Goal: Information Seeking & Learning: Learn about a topic

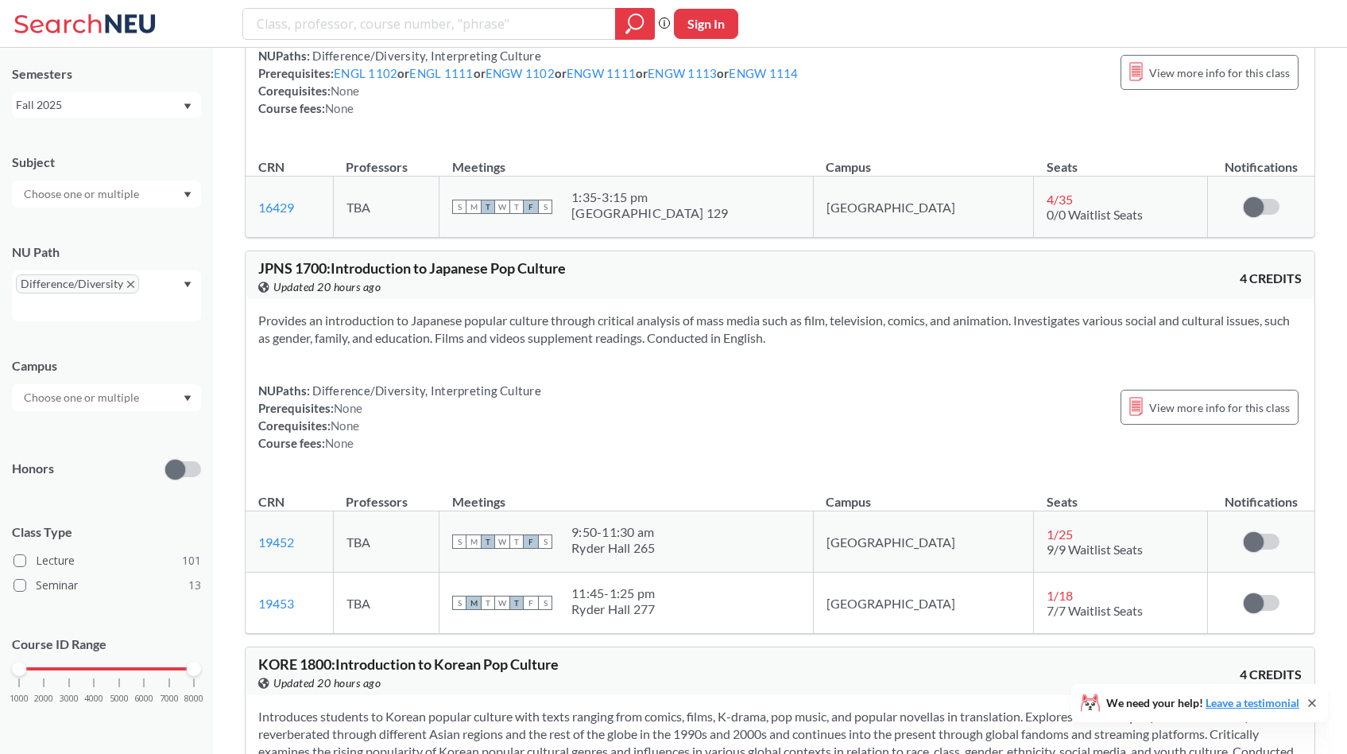
scroll to position [14854, 0]
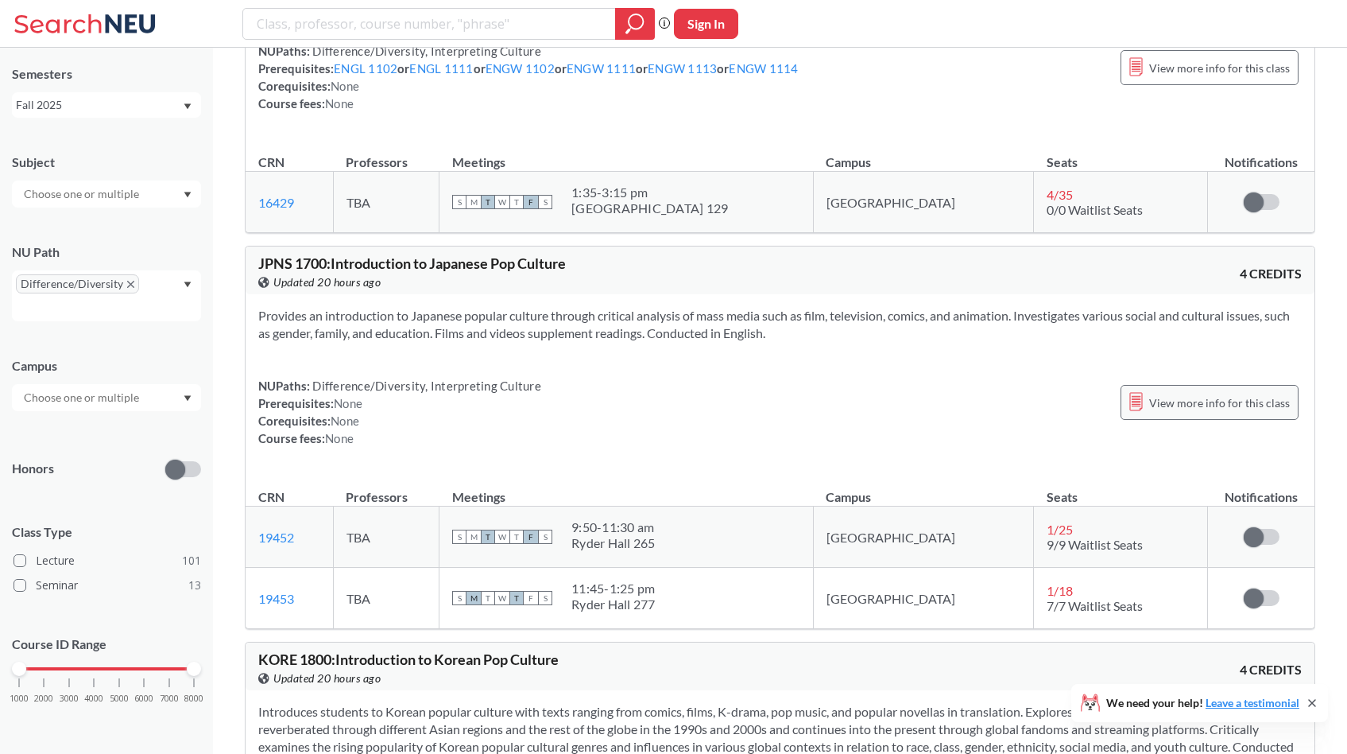
click at [1175, 393] on span "View more info for this class" at bounding box center [1220, 403] width 141 height 20
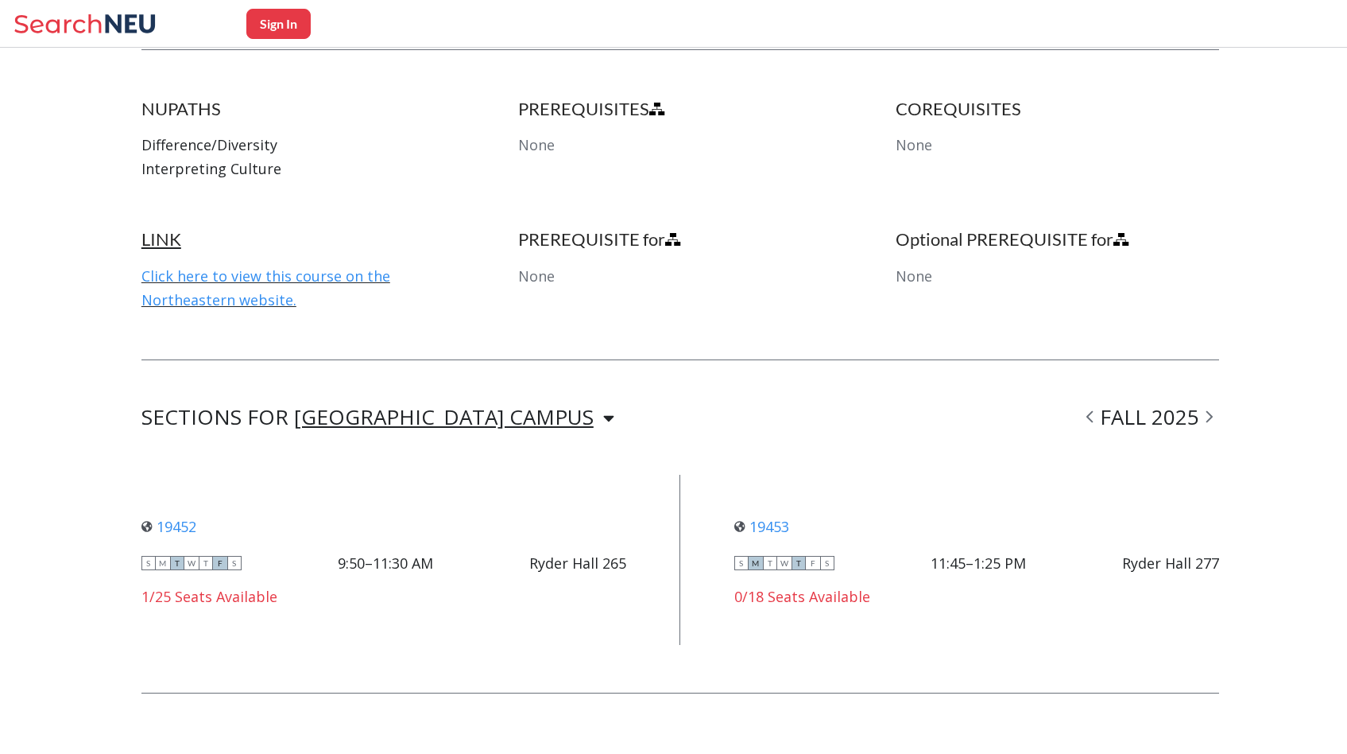
scroll to position [784, 0]
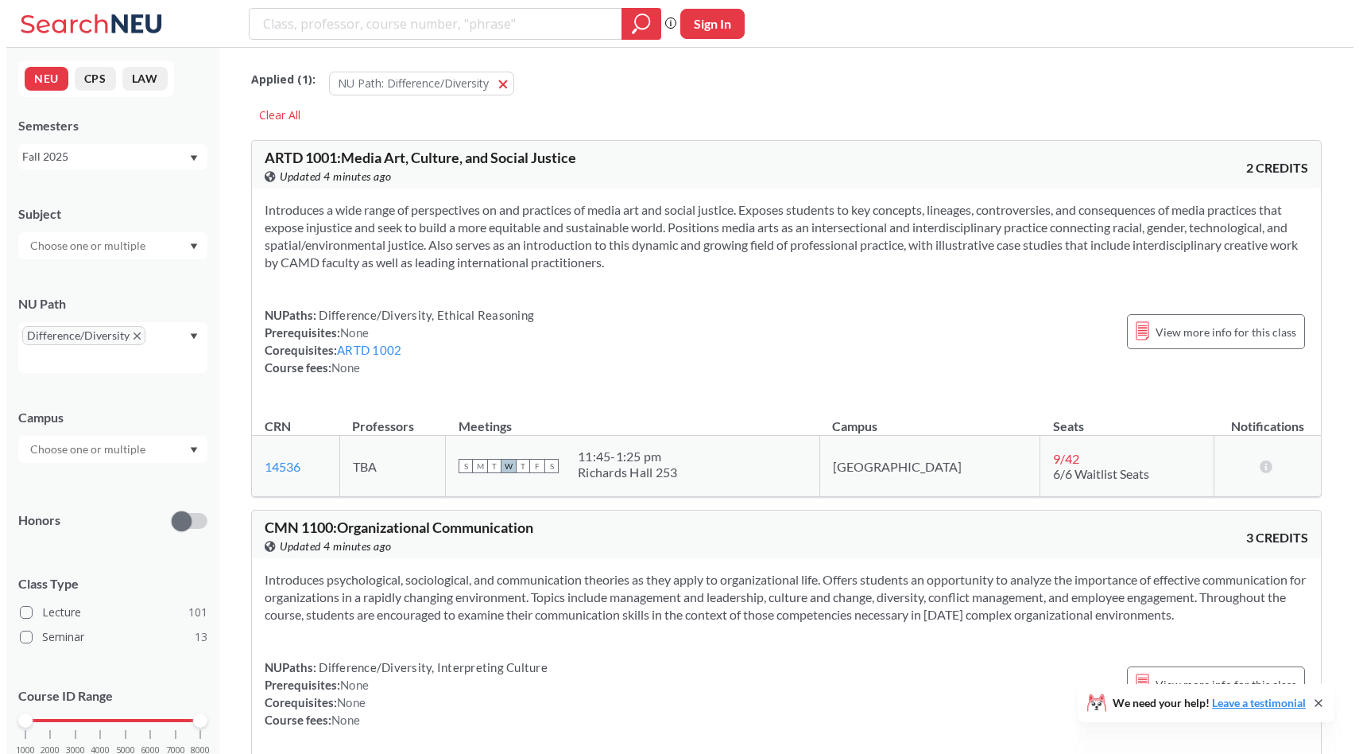
scroll to position [52, 0]
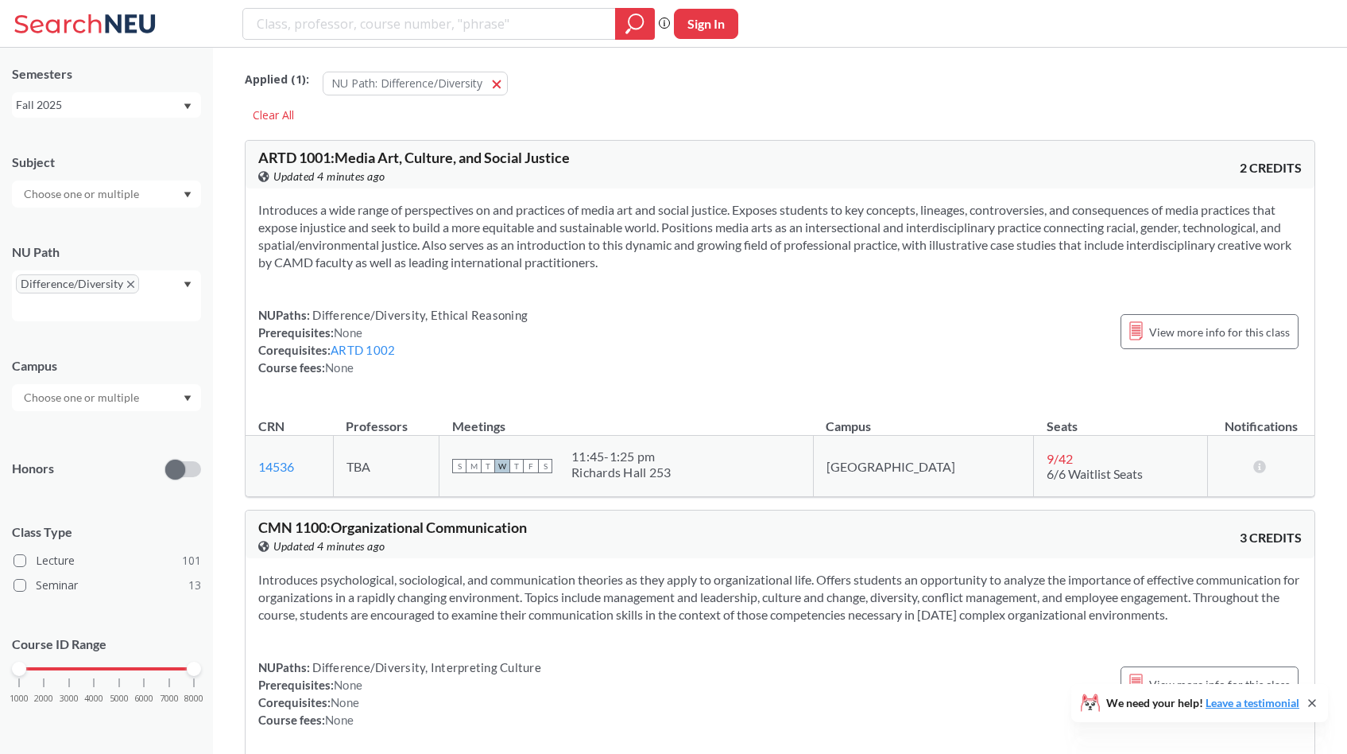
click at [177, 409] on div at bounding box center [106, 397] width 189 height 27
click at [147, 440] on div "Boston ( 109 )" at bounding box center [111, 433] width 180 height 17
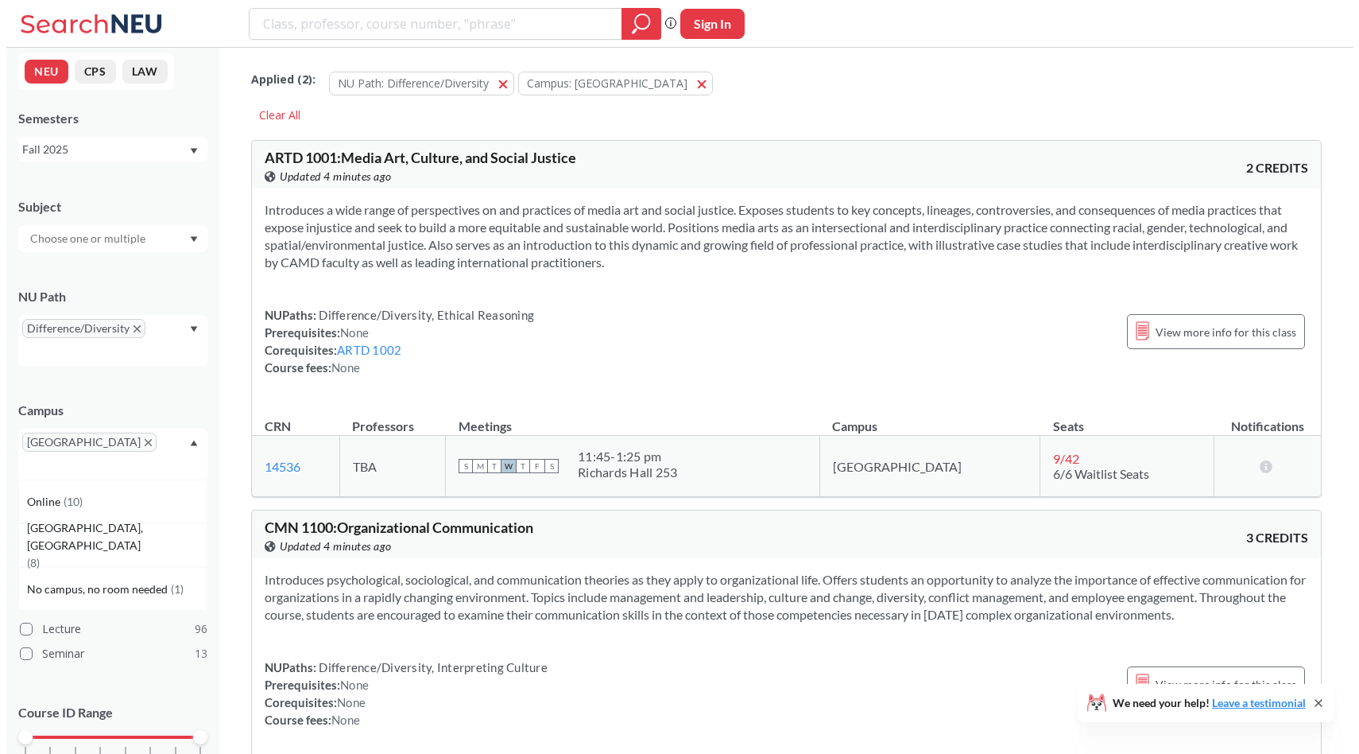
scroll to position [52, 0]
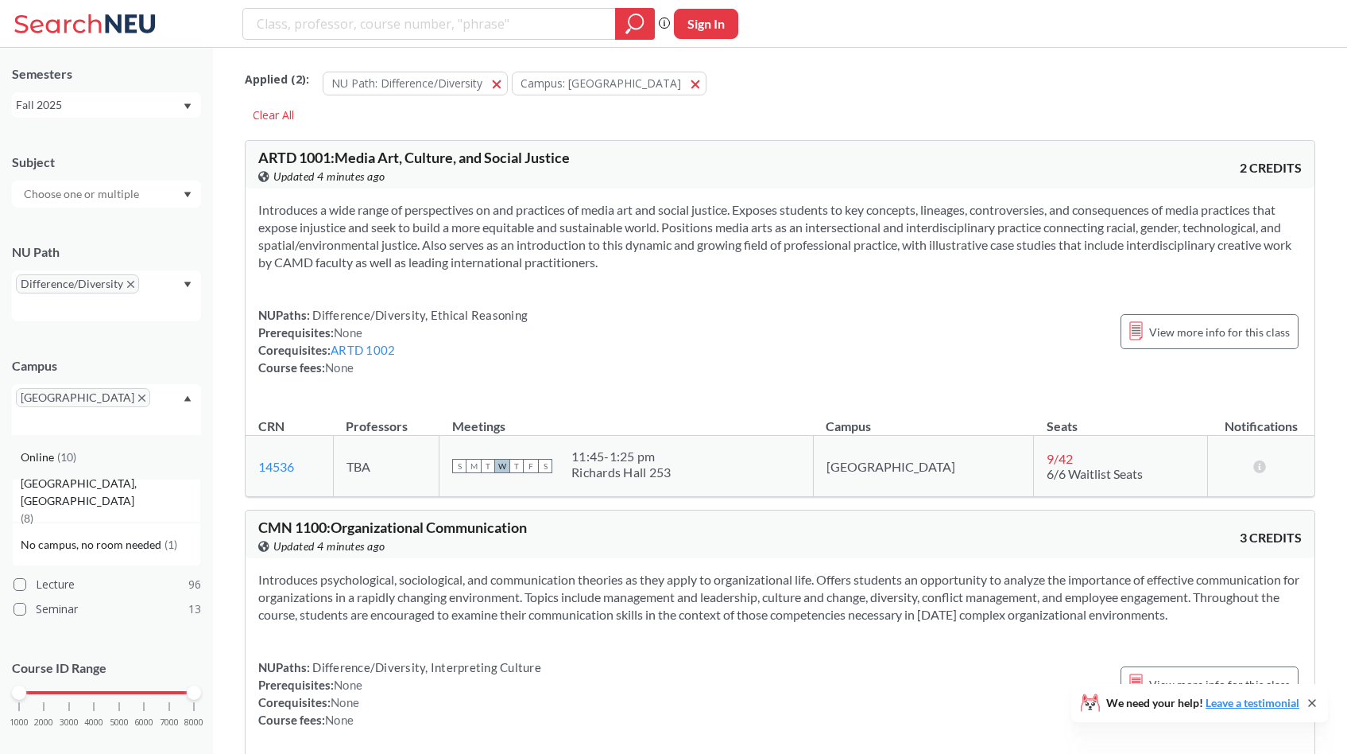
click at [144, 435] on div "Online ( 10 )" at bounding box center [106, 457] width 189 height 44
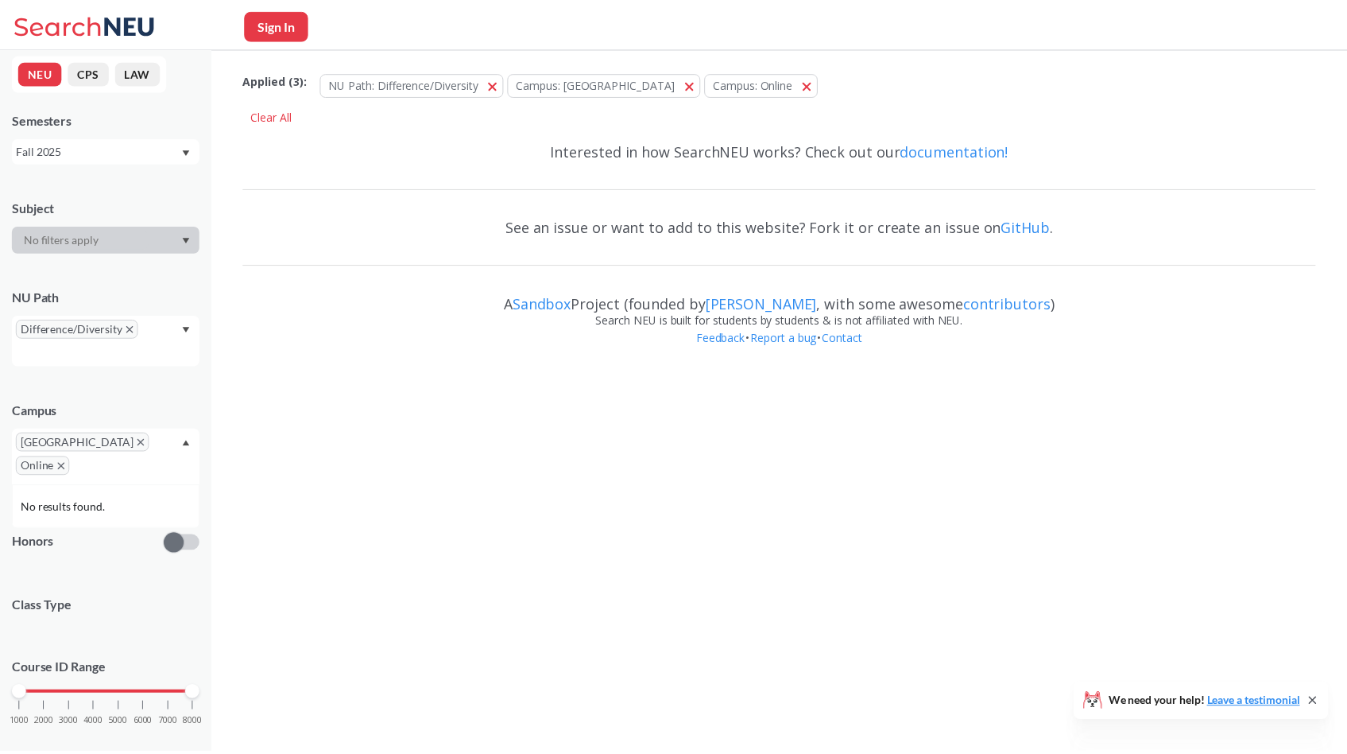
scroll to position [52, 0]
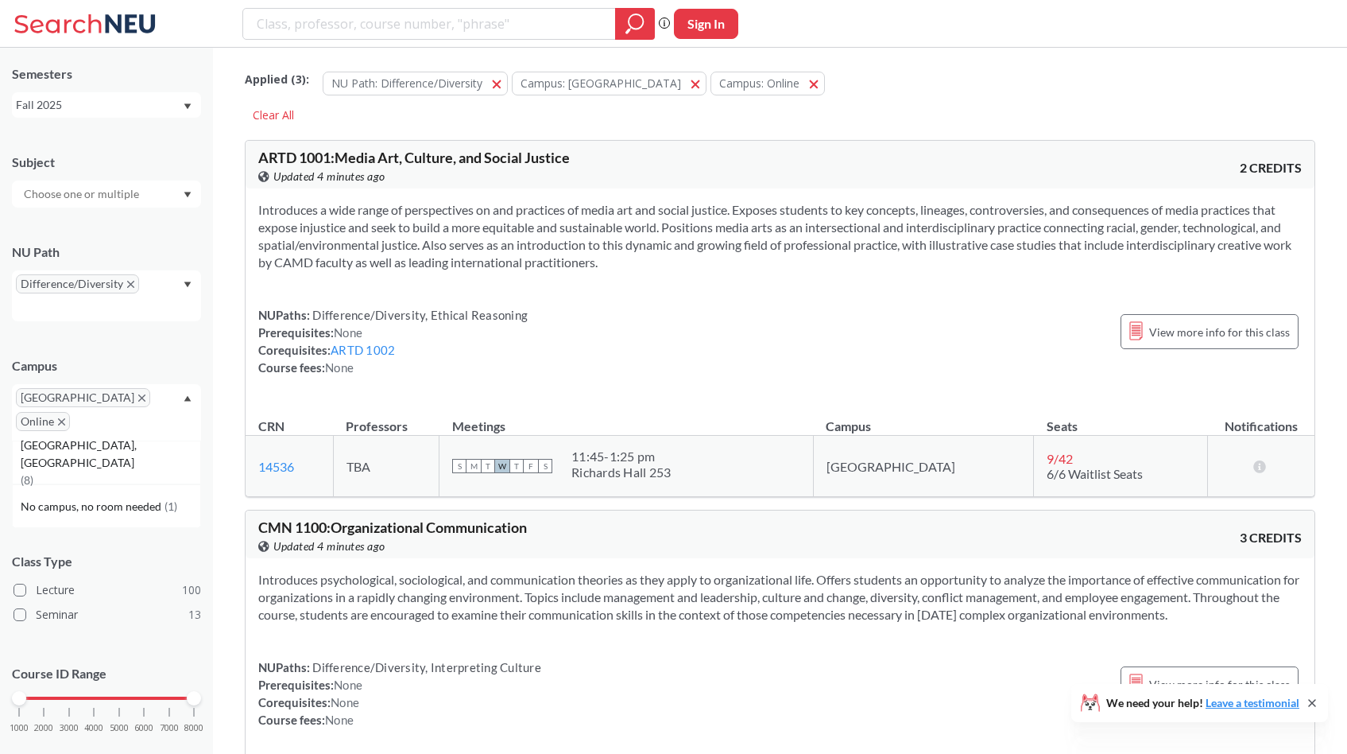
click at [142, 186] on input "text" at bounding box center [83, 193] width 134 height 19
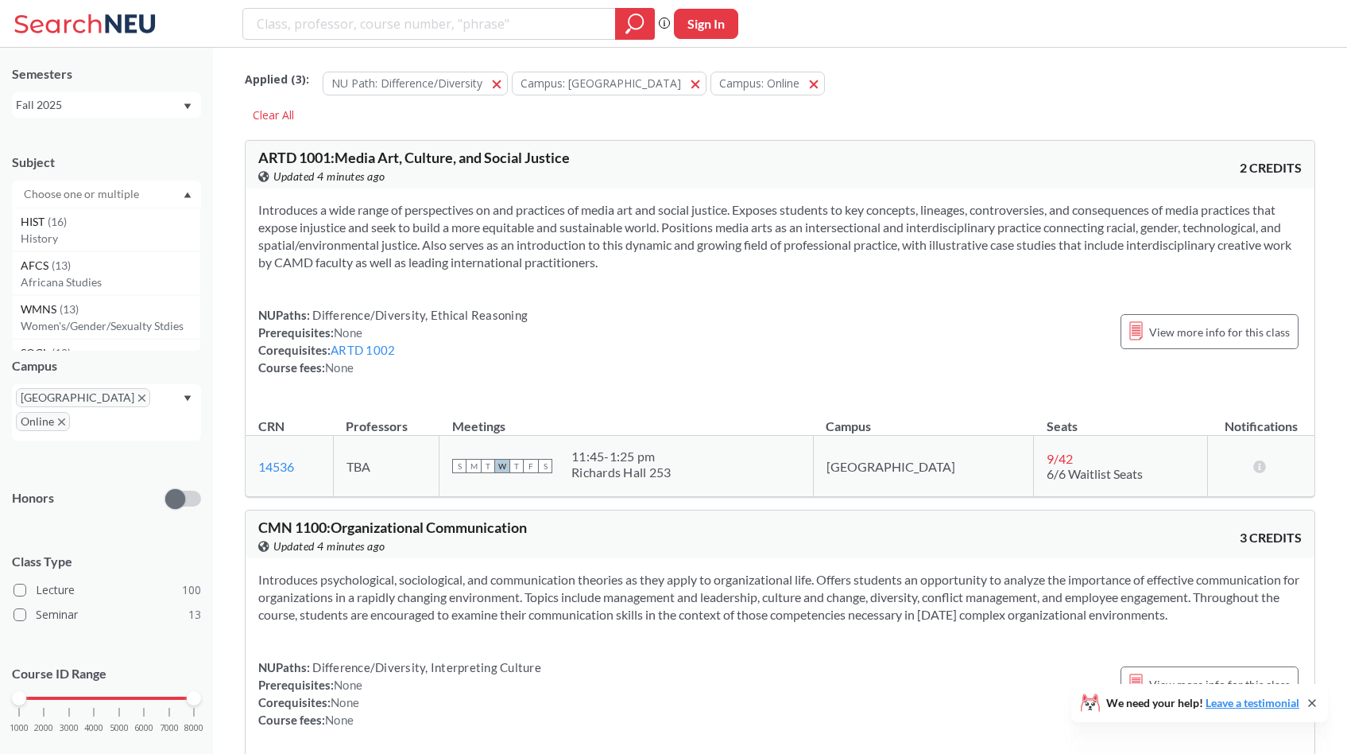
click at [142, 186] on input "text" at bounding box center [83, 193] width 134 height 19
click at [179, 151] on div "Subject HIST ( 16 ) History AFCS ( 13 ) Africana Studies WMNS ( 13 ) Women's/Ge…" at bounding box center [106, 173] width 189 height 70
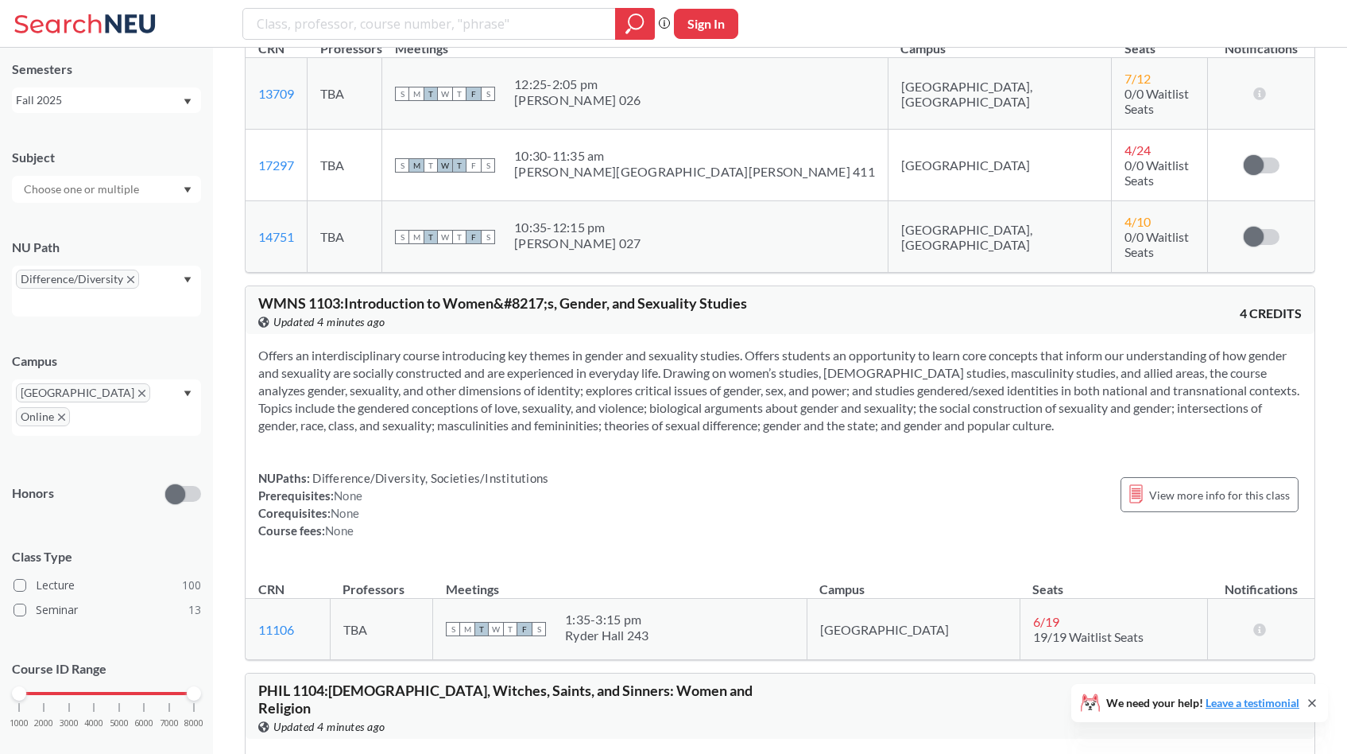
scroll to position [3635, 0]
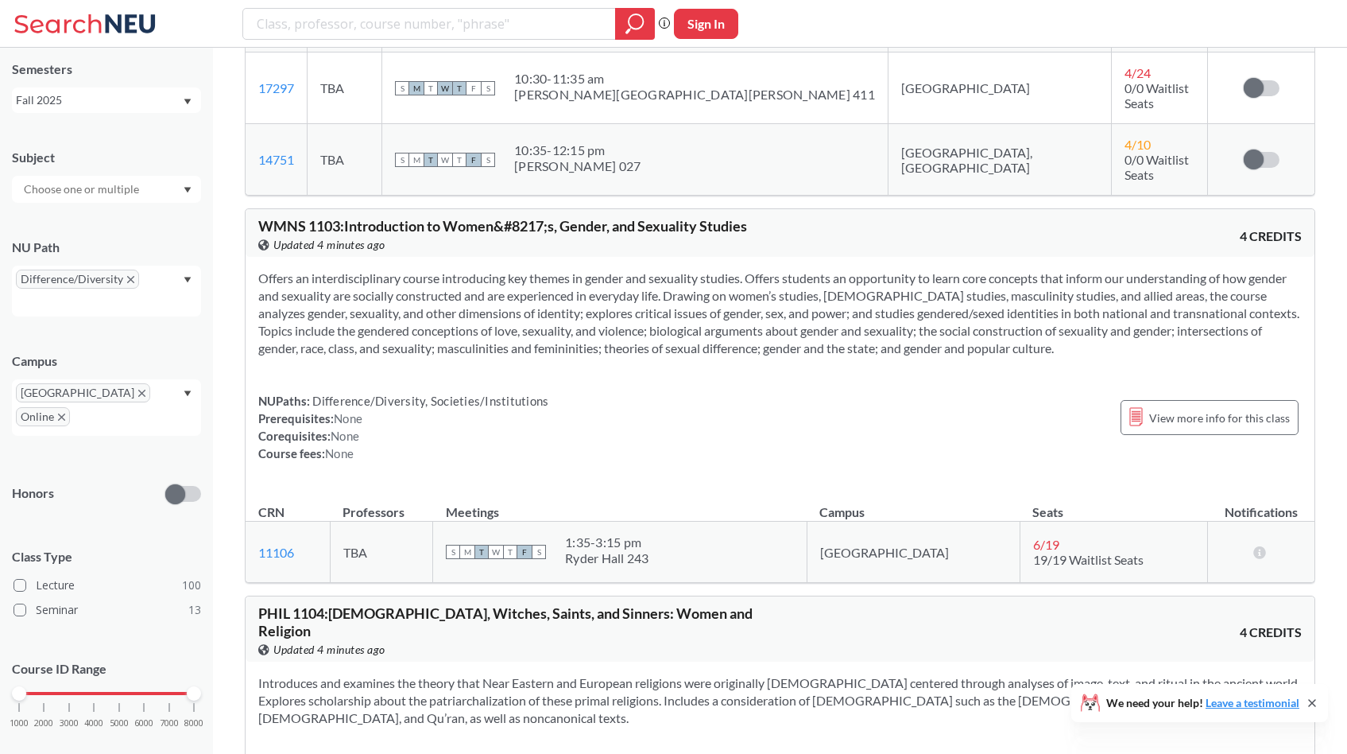
click at [394, 281] on section "Offers an interdisciplinary course introducing key themes in gender and sexuali…" at bounding box center [780, 312] width 1044 height 87
click at [405, 269] on section "Offers an interdisciplinary course introducing key themes in gender and sexuali…" at bounding box center [780, 312] width 1044 height 87
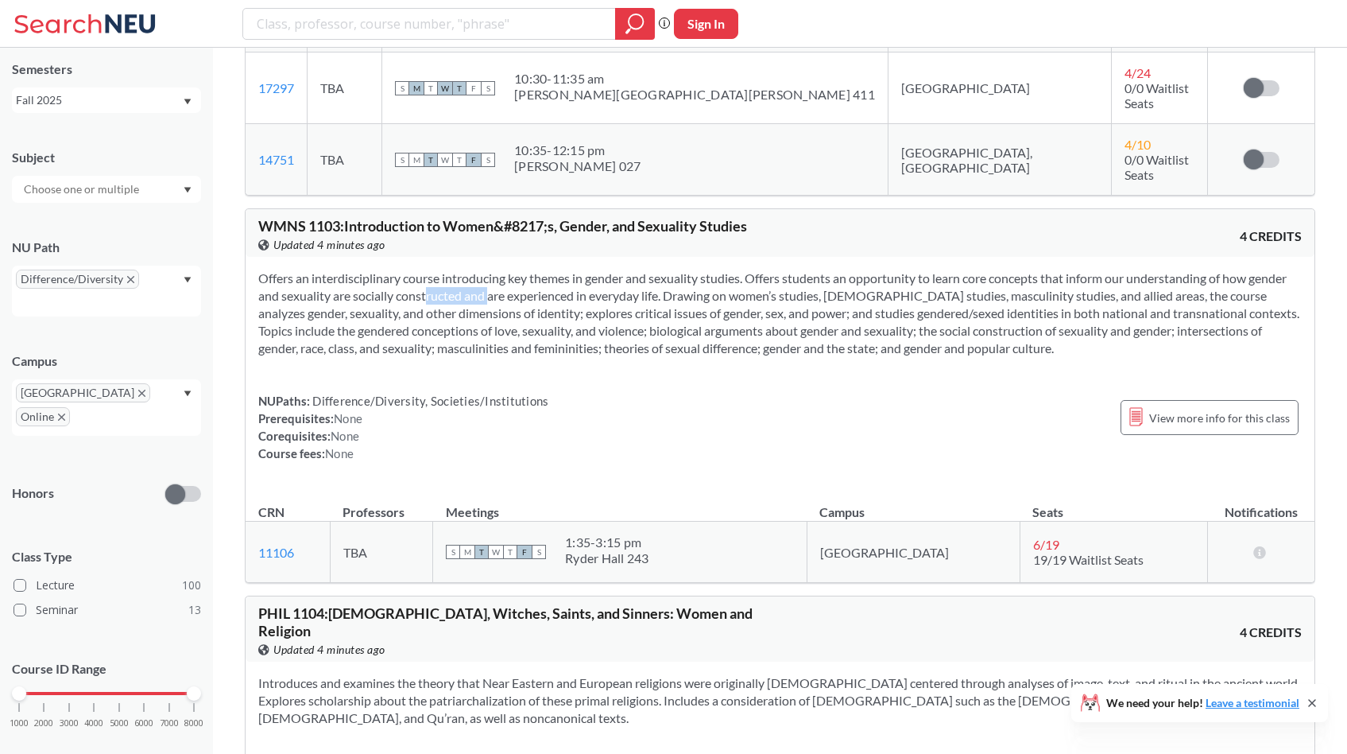
click at [405, 269] on section "Offers an interdisciplinary course introducing key themes in gender and sexuali…" at bounding box center [780, 312] width 1044 height 87
click at [403, 271] on section "Offers an interdisciplinary course introducing key themes in gender and sexuali…" at bounding box center [780, 312] width 1044 height 87
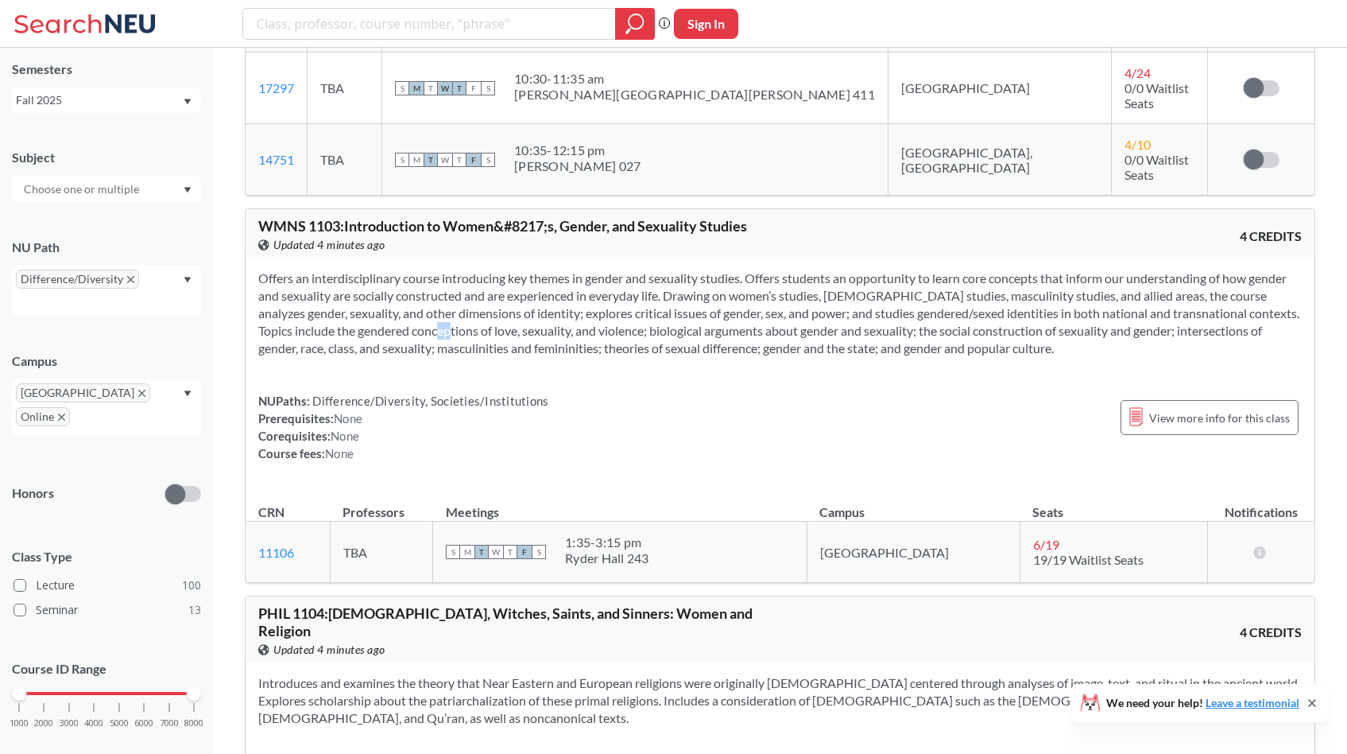
click at [403, 274] on section "Offers an interdisciplinary course introducing key themes in gender and sexuali…" at bounding box center [780, 312] width 1044 height 87
click at [400, 286] on section "Offers an interdisciplinary course introducing key themes in gender and sexuali…" at bounding box center [780, 312] width 1044 height 87
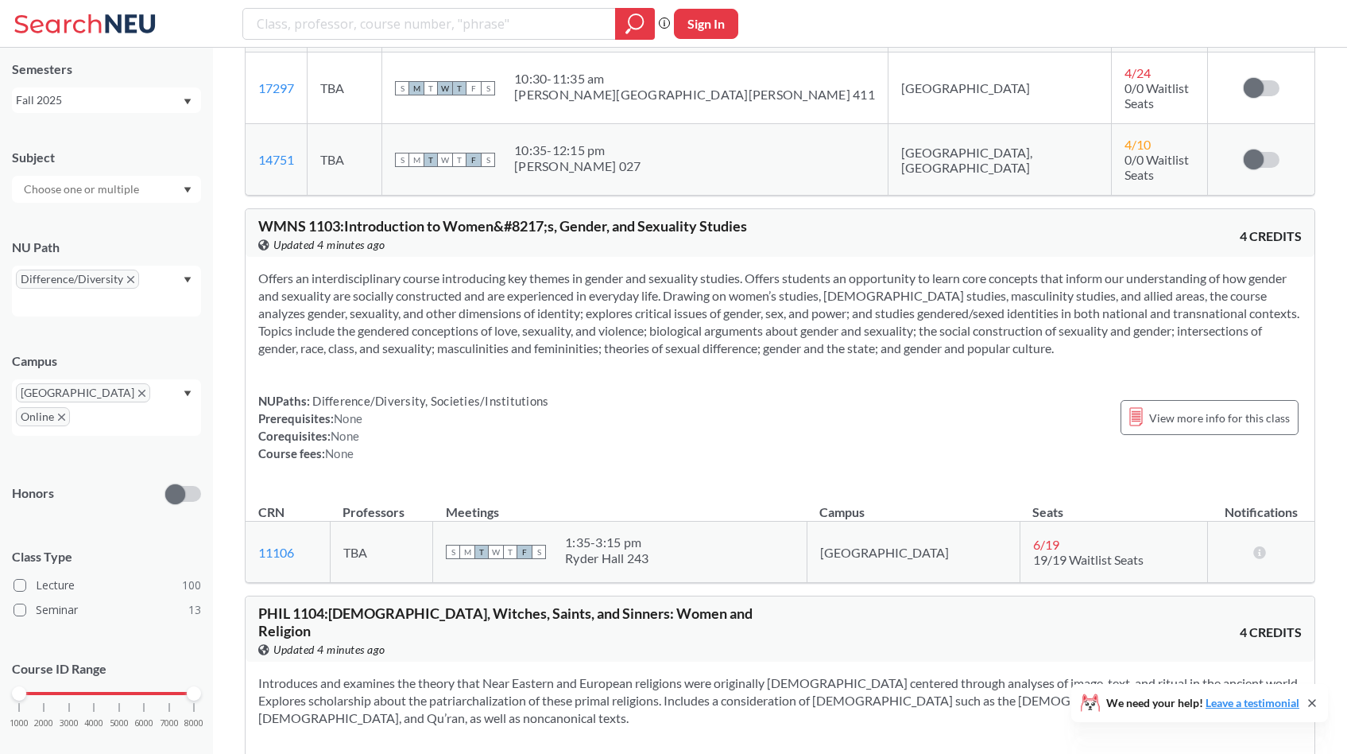
click at [400, 286] on section "Offers an interdisciplinary course introducing key themes in gender and sexuali…" at bounding box center [780, 312] width 1044 height 87
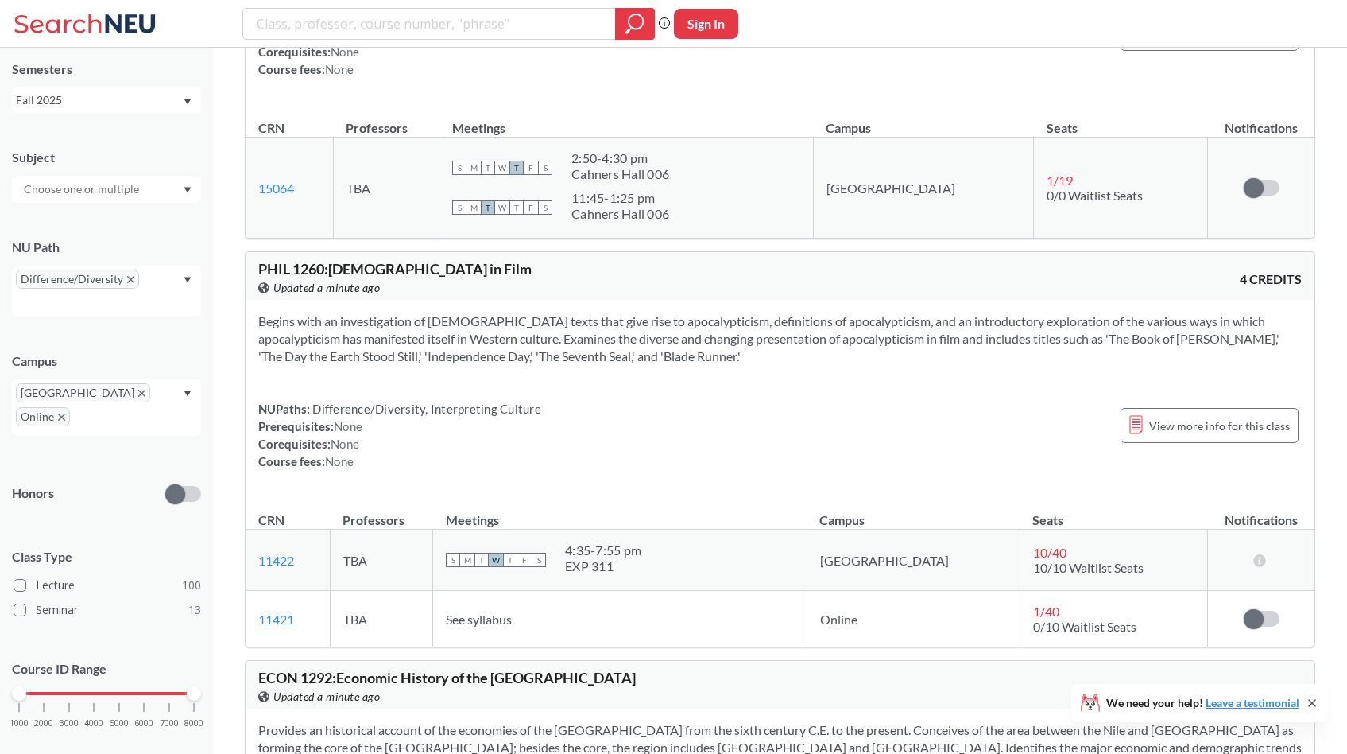
scroll to position [12148, 0]
drag, startPoint x: 503, startPoint y: 204, endPoint x: 574, endPoint y: 204, distance: 70.8
click at [576, 313] on section "Begins with an investigation of [DEMOGRAPHIC_DATA] texts that give rise to apoc…" at bounding box center [780, 339] width 1044 height 52
copy section "Blade Runner"
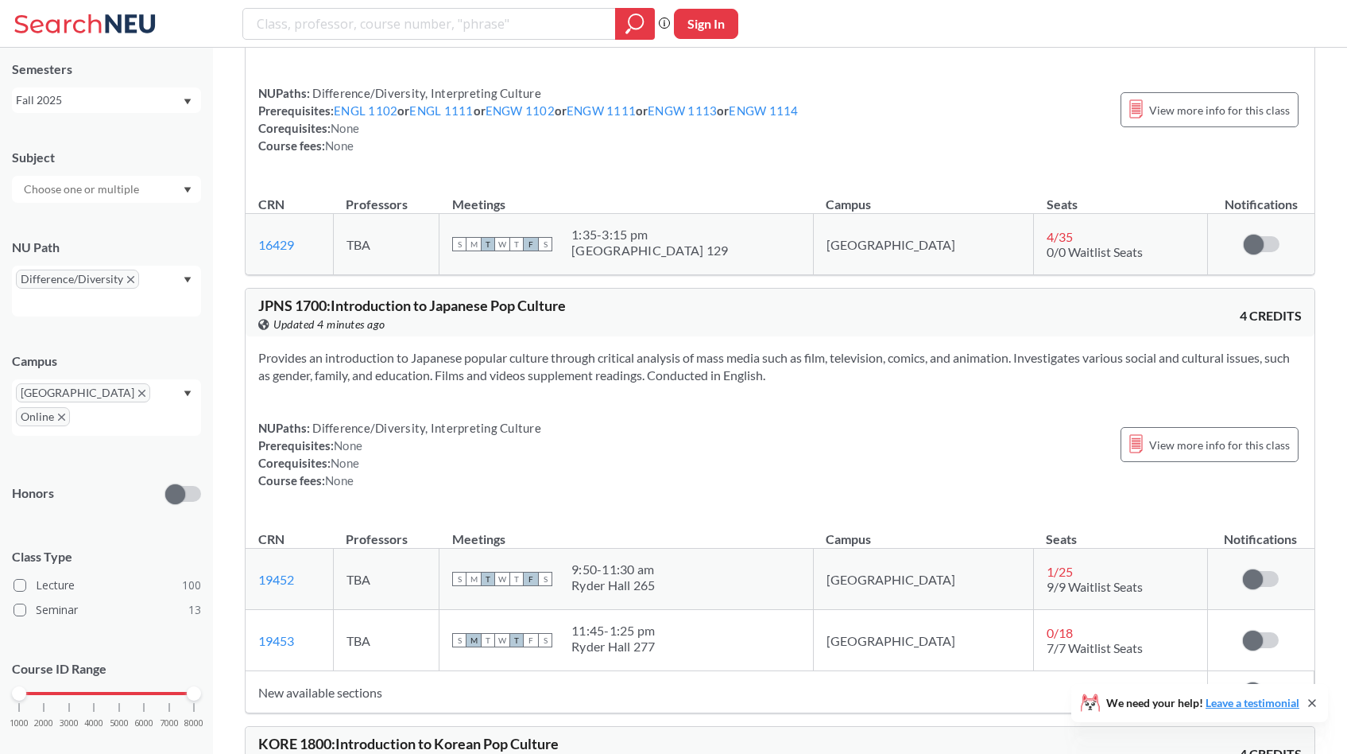
scroll to position [14901, 0]
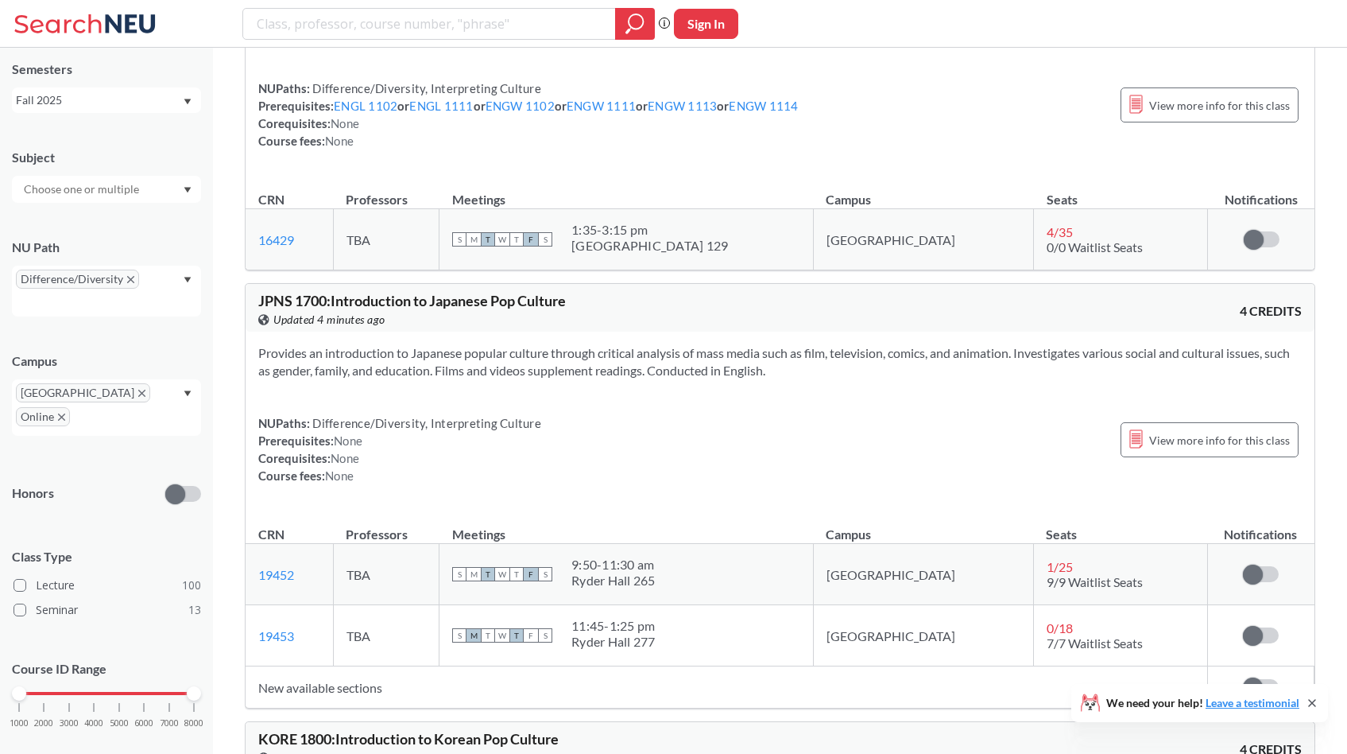
click at [371, 344] on section "Provides an introduction to Japanese popular culture through critical analysis …" at bounding box center [780, 361] width 1044 height 35
click at [471, 331] on div "Provides an introduction to Japanese popular culture through critical analysis …" at bounding box center [780, 420] width 1069 height 178
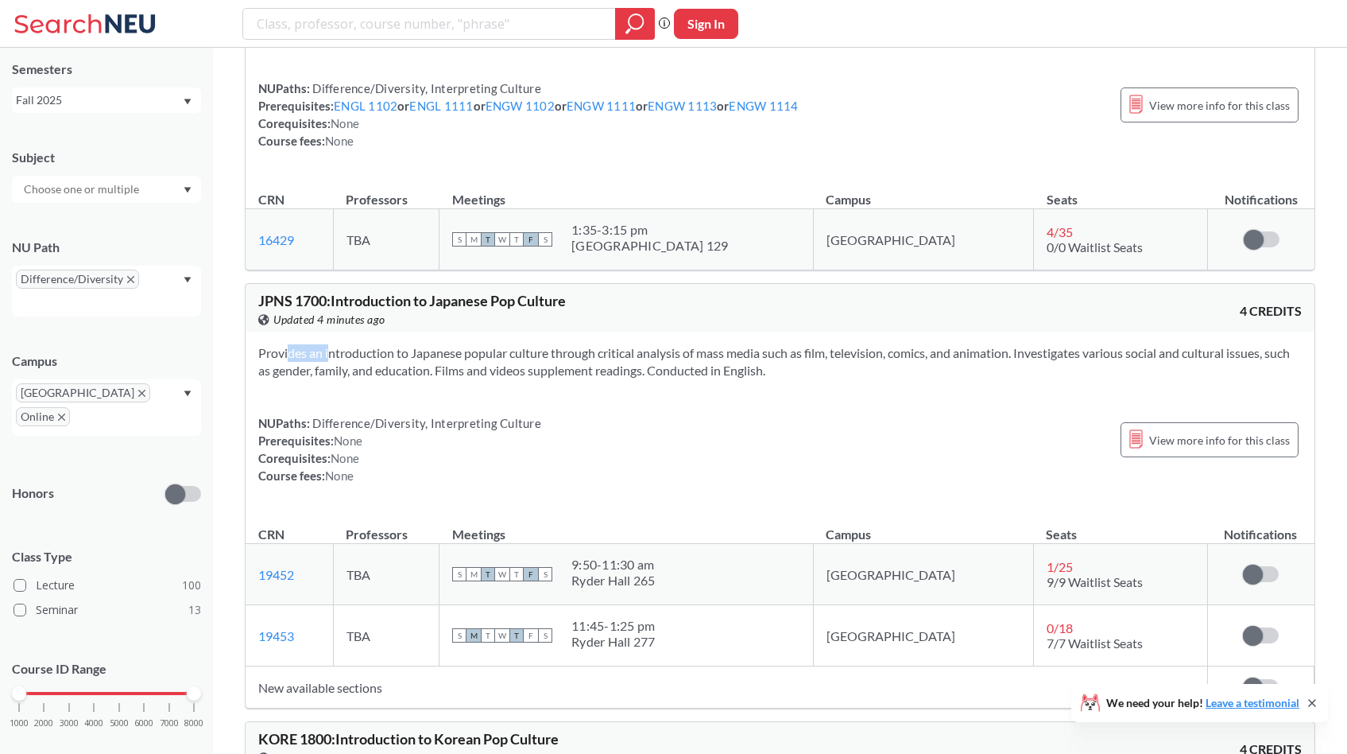
click at [471, 331] on div "Provides an introduction to Japanese popular culture through critical analysis …" at bounding box center [780, 420] width 1069 height 178
click at [459, 344] on section "Provides an introduction to Japanese popular culture through critical analysis …" at bounding box center [780, 361] width 1044 height 35
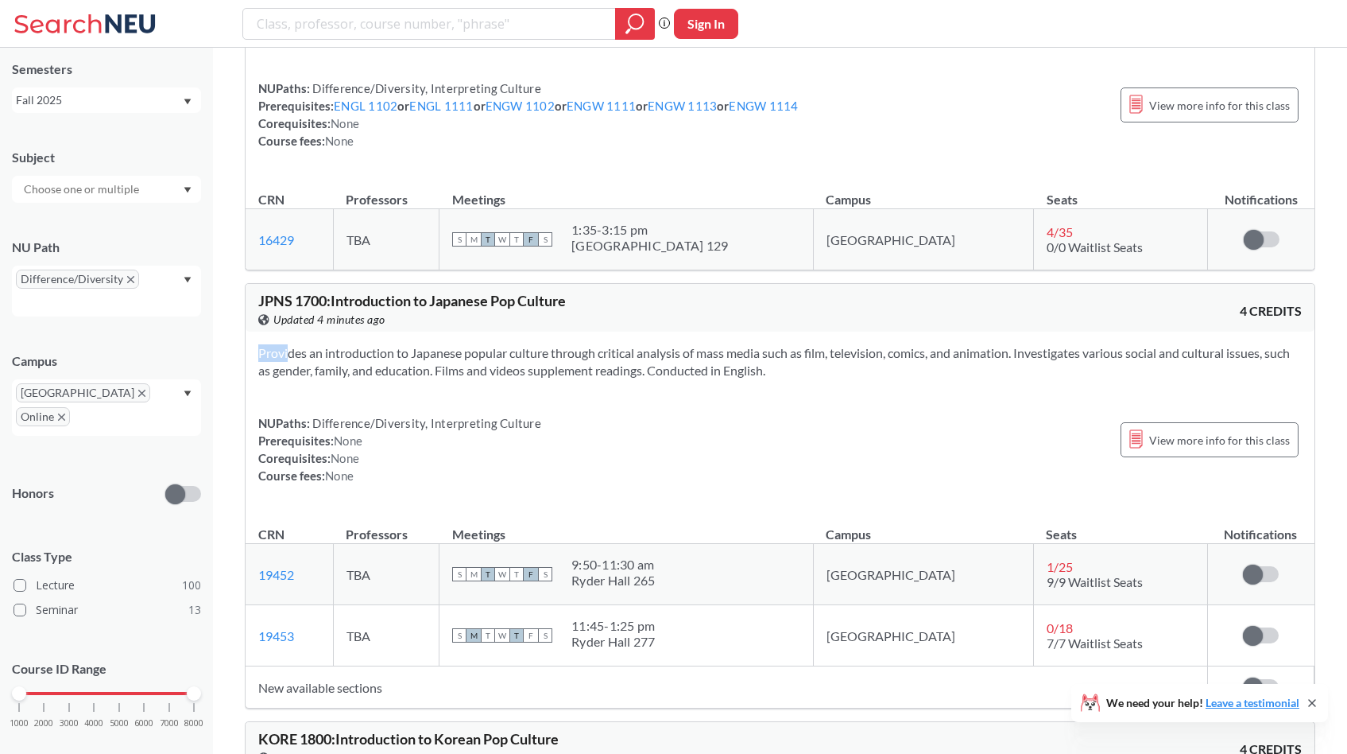
click at [459, 344] on section "Provides an introduction to Japanese popular culture through critical analysis …" at bounding box center [780, 361] width 1044 height 35
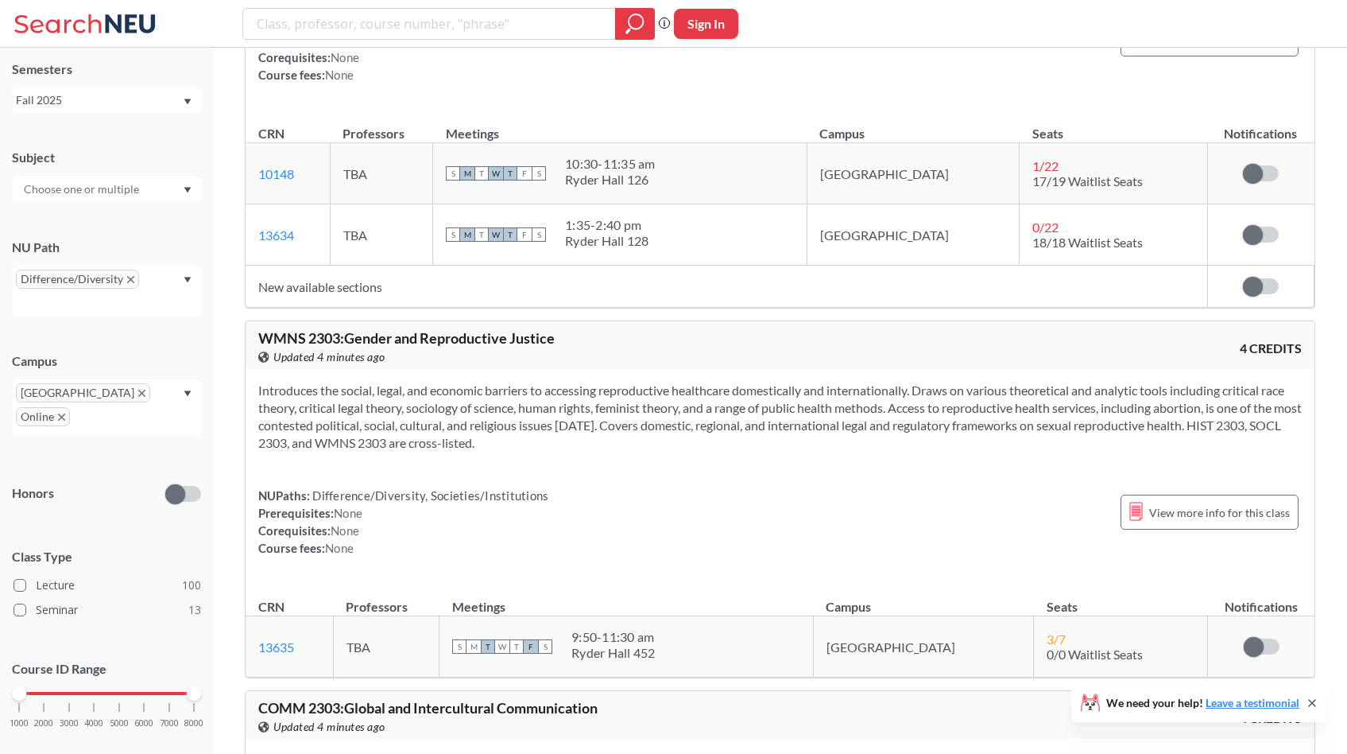
scroll to position [22131, 0]
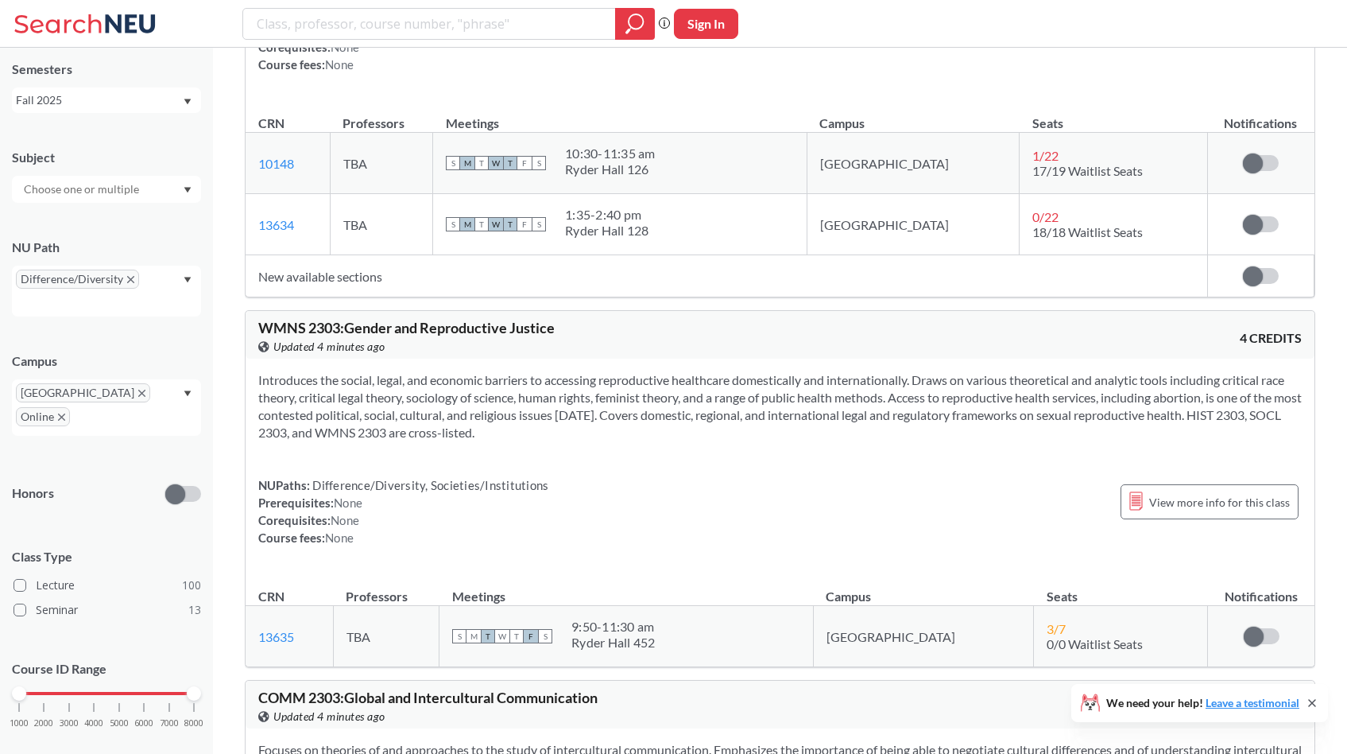
click at [428, 371] on section "Introduces the social, legal, and economic barriers to accessing reproductive h…" at bounding box center [780, 406] width 1044 height 70
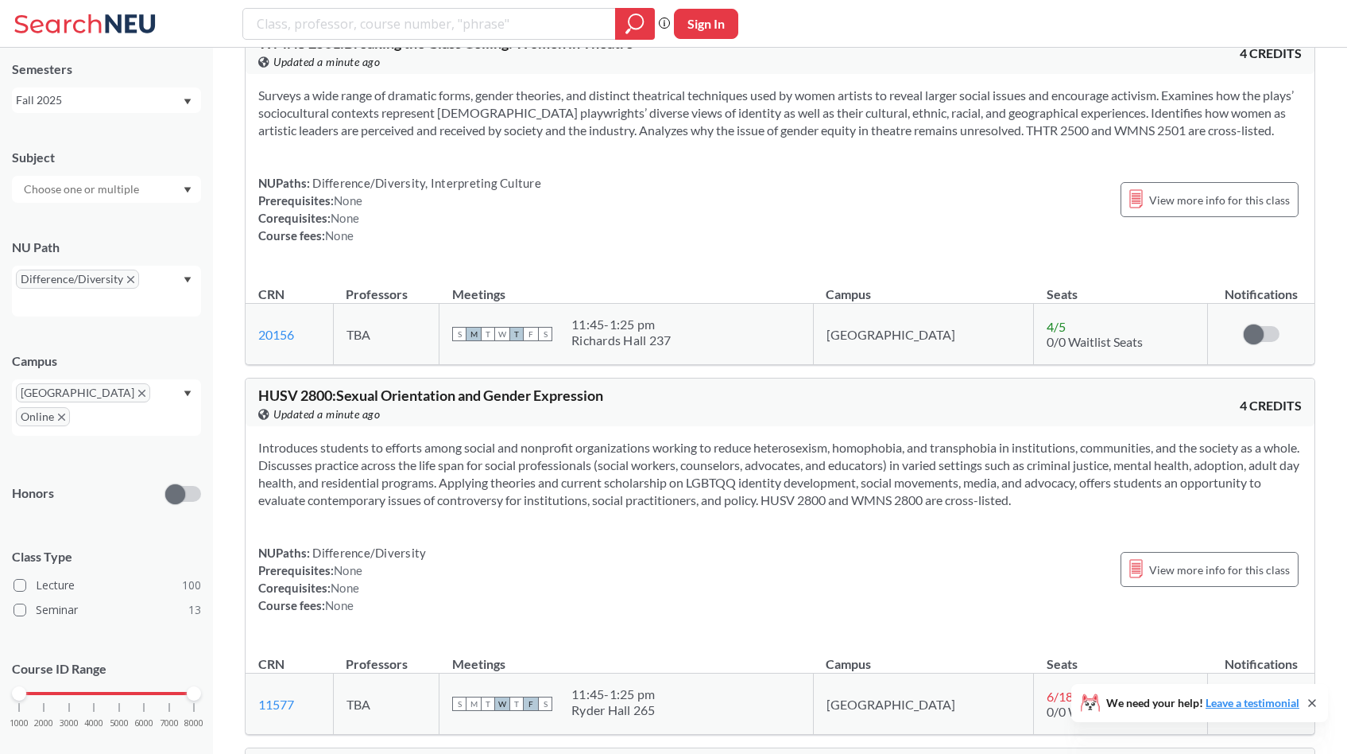
scroll to position [32526, 0]
click at [346, 436] on section "Introduces students to efforts among social and nonprofit organizations working…" at bounding box center [780, 471] width 1044 height 70
click at [351, 436] on section "Introduces students to efforts among social and nonprofit organizations working…" at bounding box center [780, 471] width 1044 height 70
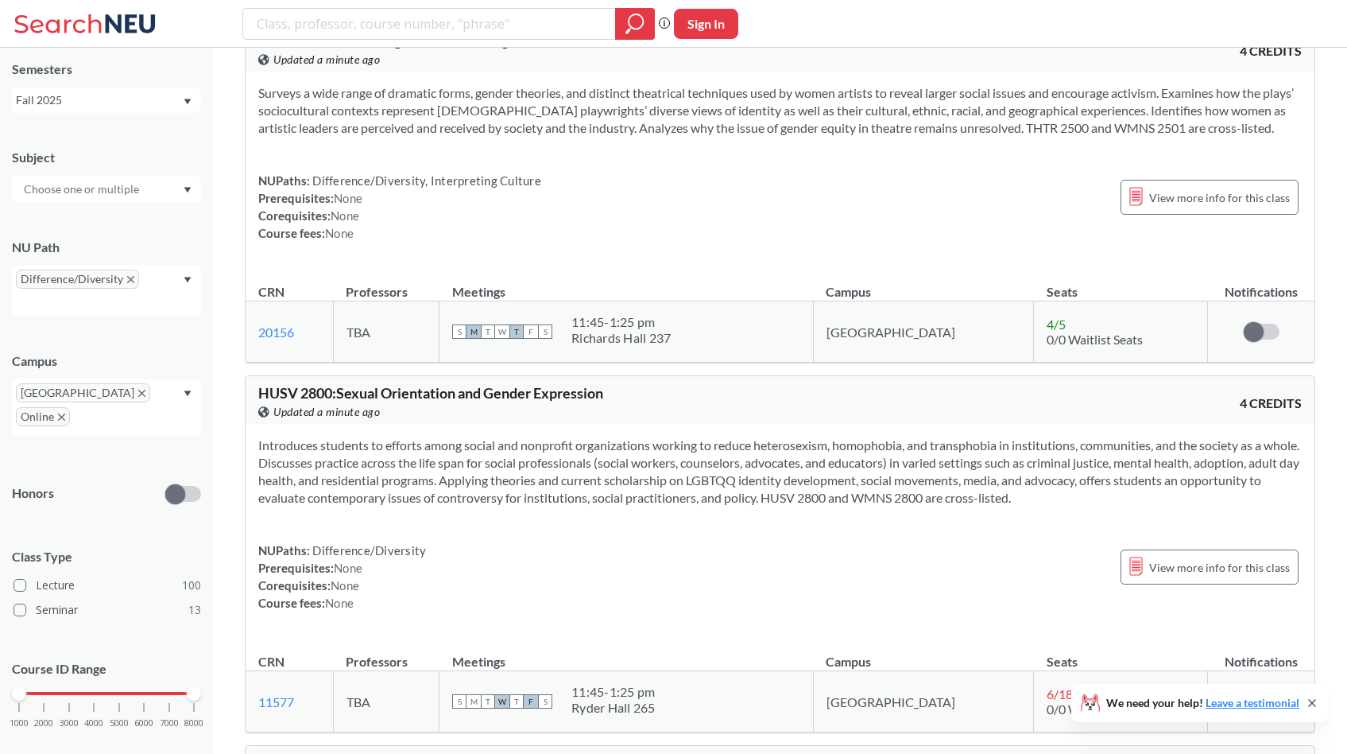
click at [351, 436] on section "Introduces students to efforts among social and nonprofit organizations working…" at bounding box center [780, 471] width 1044 height 70
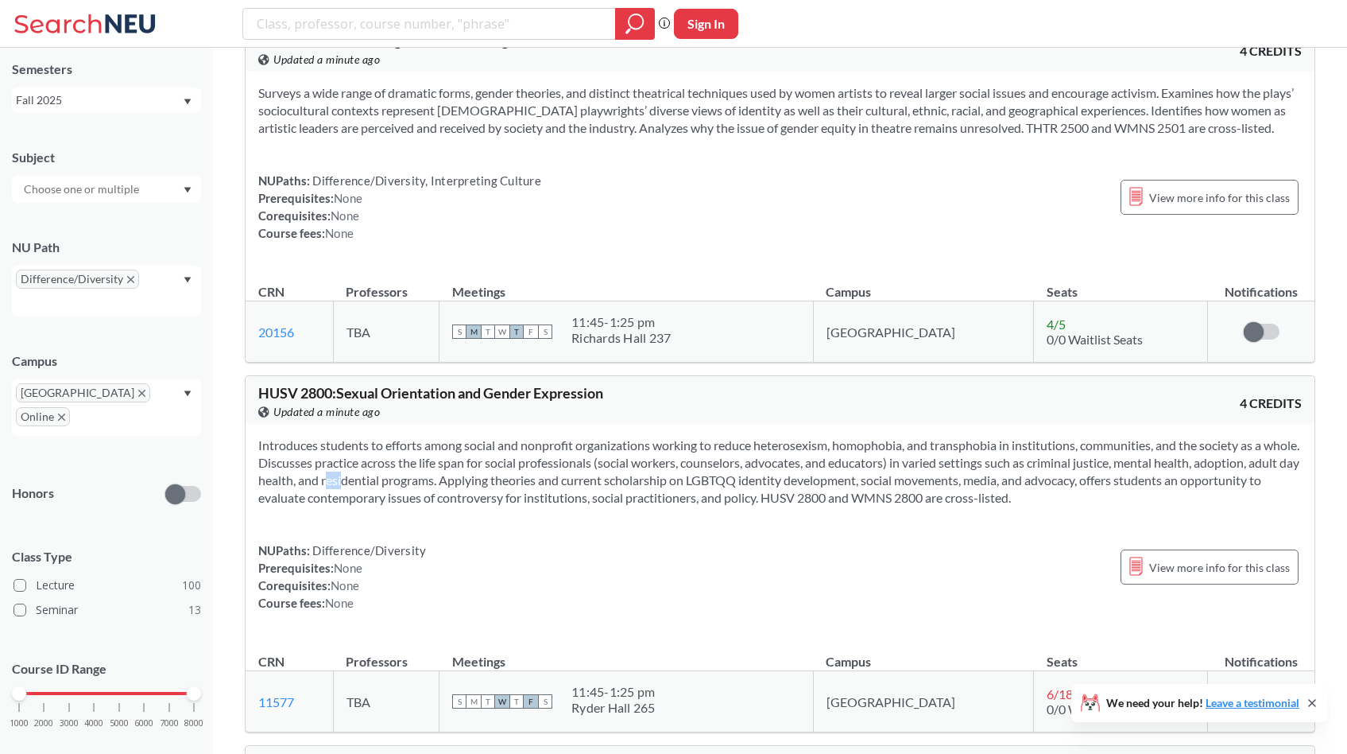
click at [351, 436] on section "Introduces students to efforts among social and nonprofit organizations working…" at bounding box center [780, 471] width 1044 height 70
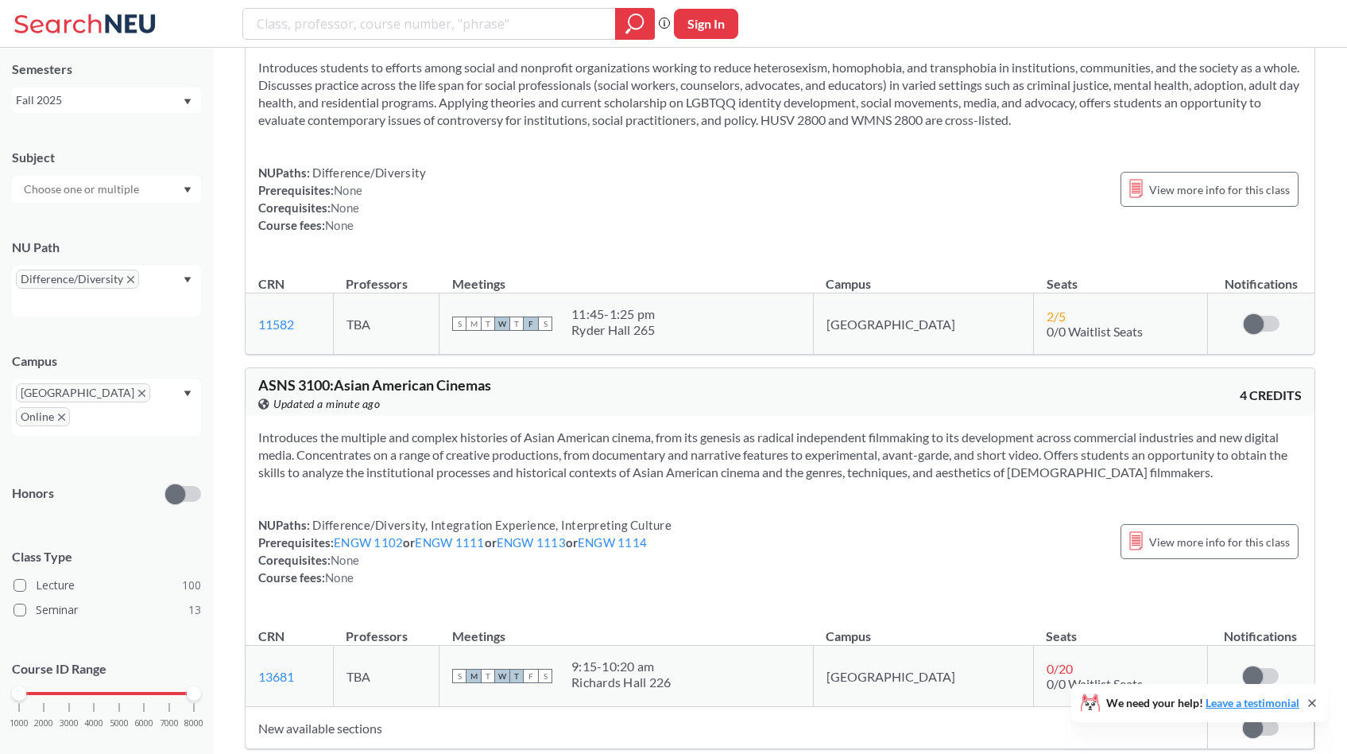
scroll to position [33271, 0]
click at [351, 430] on section "Introduces the multiple and complex histories of Asian American cinema, from it…" at bounding box center [780, 456] width 1044 height 52
click at [387, 430] on section "Introduces the multiple and complex histories of Asian American cinema, from it…" at bounding box center [780, 456] width 1044 height 52
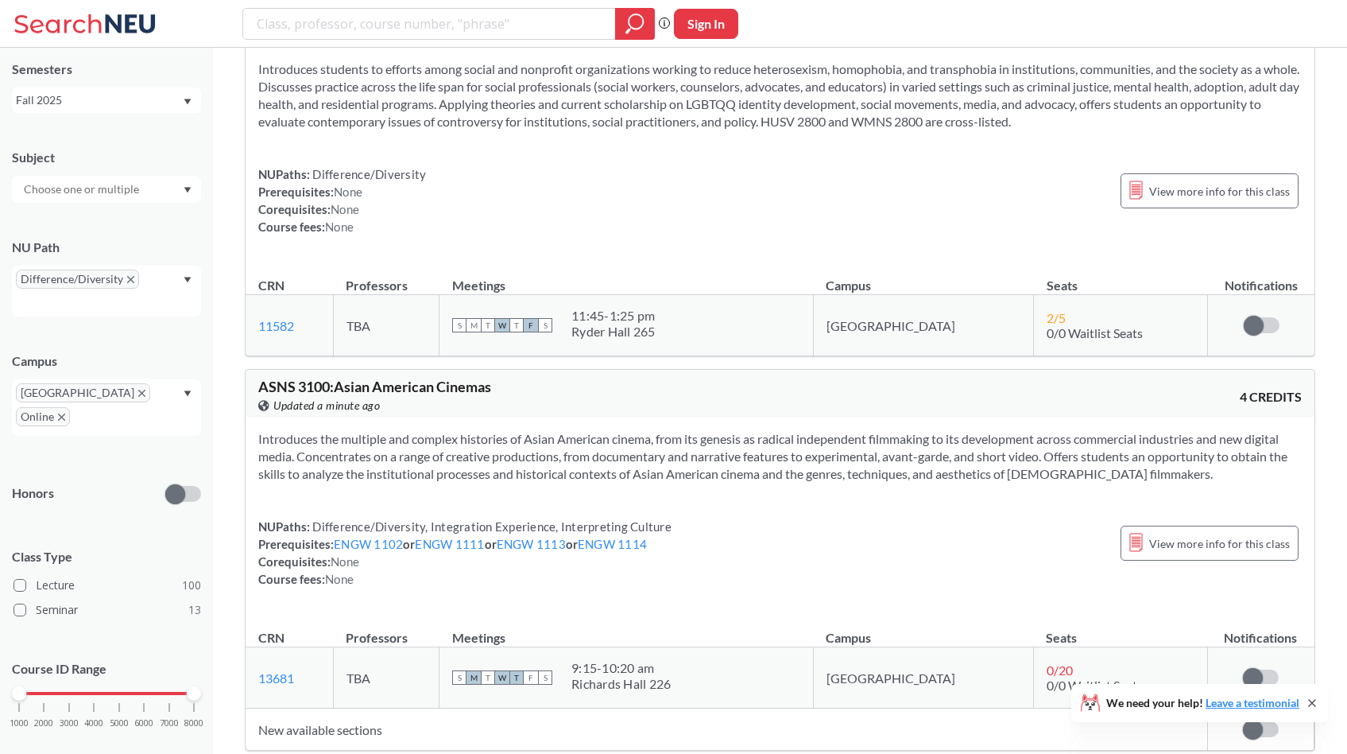
click at [387, 430] on section "Introduces the multiple and complex histories of Asian American cinema, from it…" at bounding box center [780, 456] width 1044 height 52
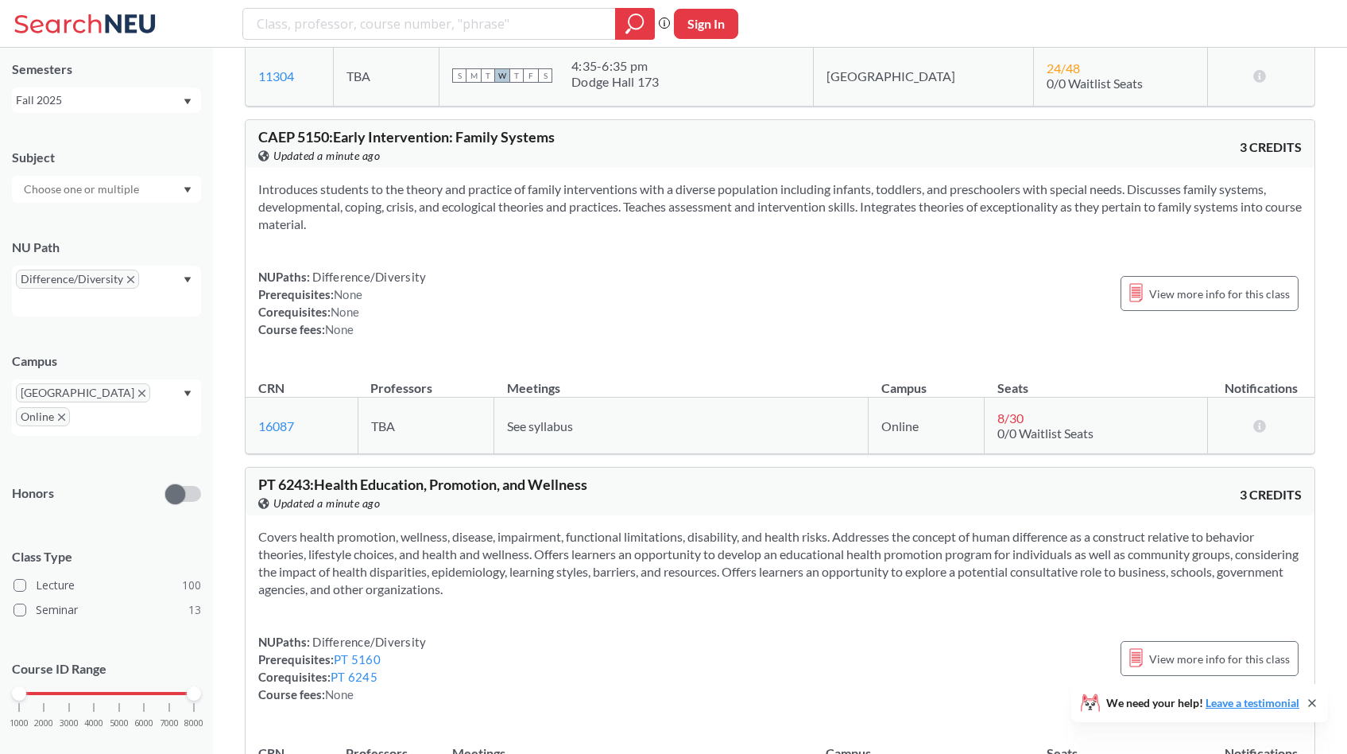
scroll to position [44482, 0]
